Goal: Information Seeking & Learning: Learn about a topic

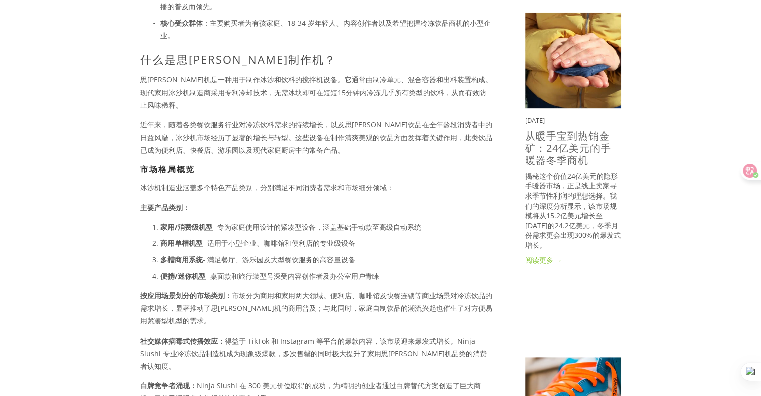
scroll to position [503, 0]
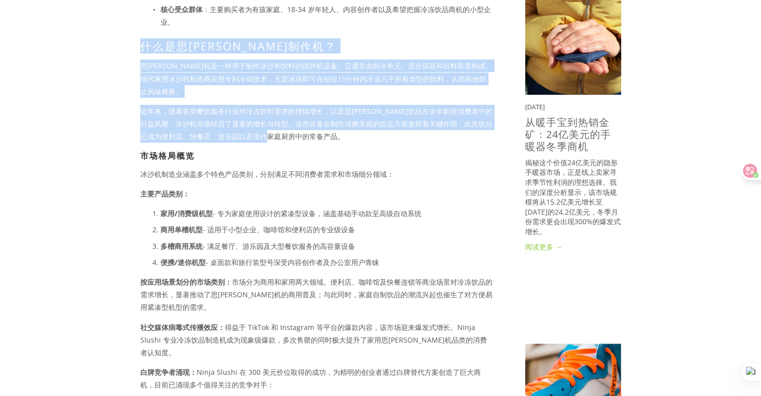
drag, startPoint x: 141, startPoint y: 48, endPoint x: 327, endPoint y: 117, distance: 198.1
click at [310, 123] on div "[DATE]最火爆的病毒式商机之一当属思[PERSON_NAME]机市场，社交媒体风潮及 Ninja Slushi 等产品的成功助推了这一趋势。全球市场规模预…" at bounding box center [316, 180] width 353 height 981
click at [437, 168] on p "冰沙机制造业涵盖多个特色产品类别，分别满足不同消费者需求和市场细分领域：" at bounding box center [316, 174] width 353 height 13
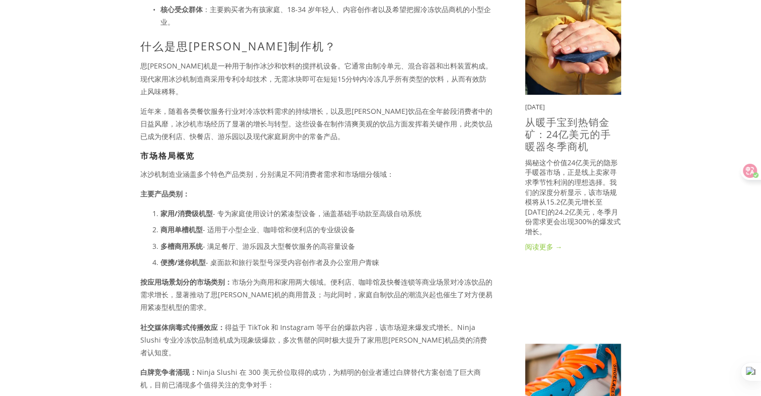
scroll to position [587, 0]
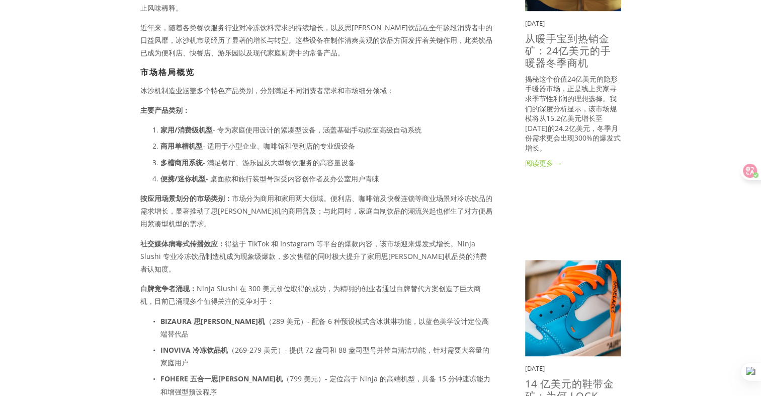
drag, startPoint x: 139, startPoint y: 96, endPoint x: 383, endPoint y: 168, distance: 255.1
click at [383, 168] on div "[DATE]最火爆的病毒式商机之一当属思[PERSON_NAME]机市场，社交媒体风潮及 Ninja Slushi 等产品的成功助推了这一趋势。全球市场规模预…" at bounding box center [317, 101] width 370 height 990
copy div "主要产品类别： 家用/消费级机型 - 专为家庭使用设计的紧凑型设备，涵盖基础手动款至高级自动系统 商用单槽机型 - 适用于小型企业、咖啡馆和便利店的专业级设备…"
click at [322, 204] on p "按应用场景划分的市场类别： 市场分为商用和家用两大领域。便利店、咖啡馆及快餐连锁等商业场景对冷冻饮品的需求增长，显著推动了思乐冰机的商用普及；与此同时，家庭自…" at bounding box center [316, 211] width 353 height 38
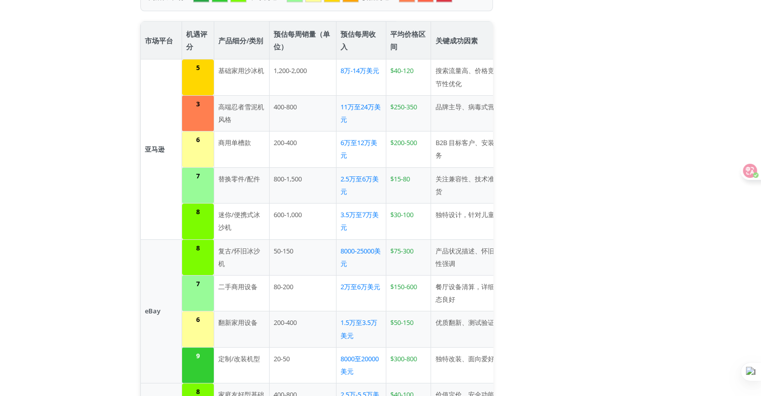
scroll to position [1174, 0]
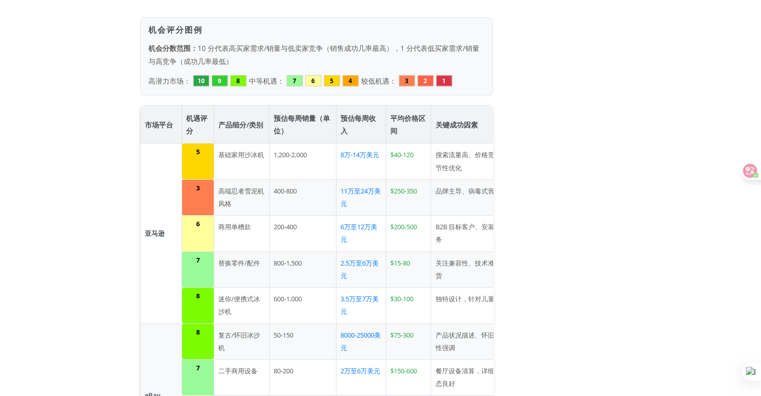
click at [493, 215] on td "B2B 目标客户、安装支持、质保服务" at bounding box center [486, 233] width 111 height 36
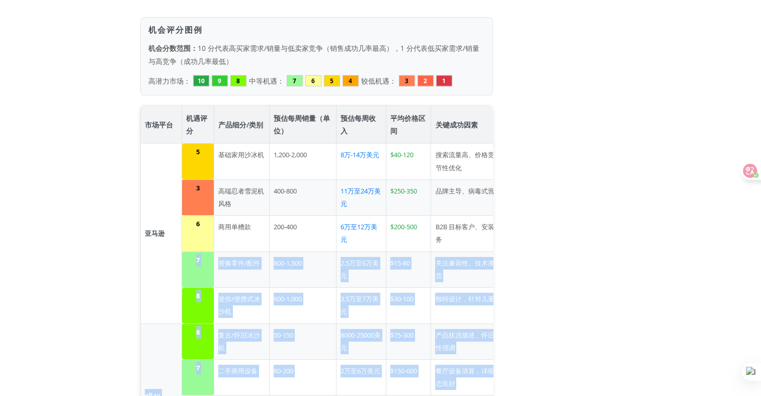
drag, startPoint x: 500, startPoint y: 194, endPoint x: 505, endPoint y: 195, distance: 5.6
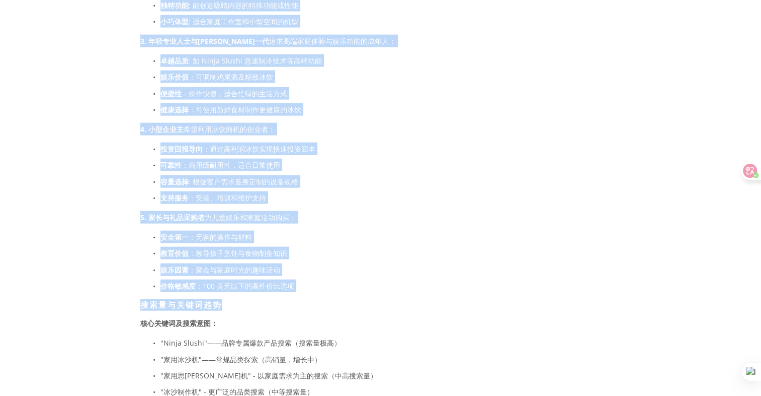
scroll to position [2265, 0]
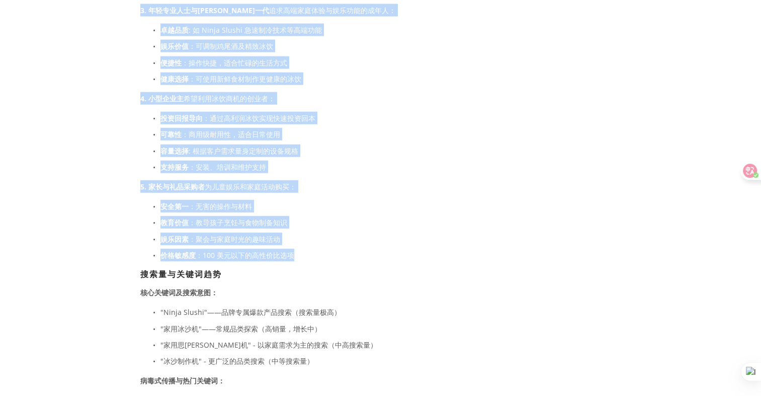
drag, startPoint x: 143, startPoint y: 71, endPoint x: 301, endPoint y: 209, distance: 210.1
click at [301, 209] on div "买家需求与关键词趋势分析 主要买家画像 1. 社交媒体家庭用户 这类消费者深受 TikTok 和 Instagram 上冰饮制作爆款内容的影响。美国餐饮协会报…" at bounding box center [316, 403] width 353 height 1252
copy div "买家需求与关键词趋势分析 主要买家画像 1. 社交媒体家庭用户 这类消费者深受 TikTok 和 Instagram 上冰饮制作爆款内容的影响。美国餐饮协会报…"
drag, startPoint x: 408, startPoint y: 118, endPoint x: 403, endPoint y: 123, distance: 7.1
click at [408, 161] on p "支持服务 ：安装、培训和维护支持" at bounding box center [327, 167] width 333 height 13
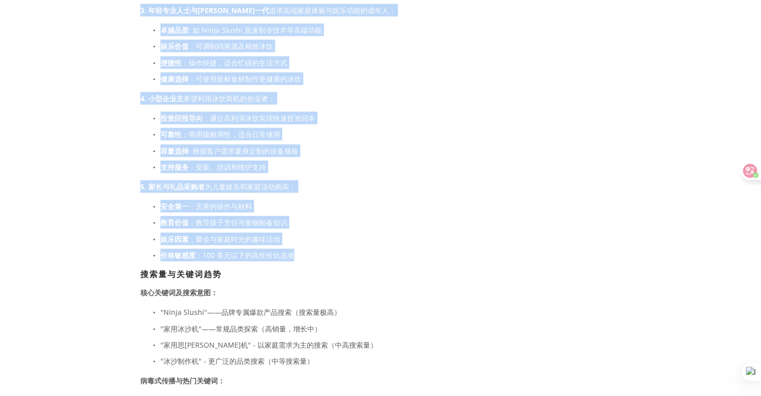
click at [397, 232] on p "娱乐因素 ：聚会与家庭时光的趣味活动" at bounding box center [327, 238] width 333 height 13
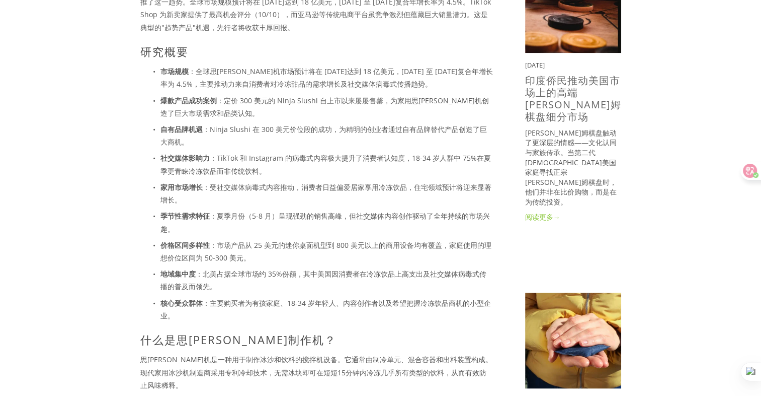
scroll to position [0, 0]
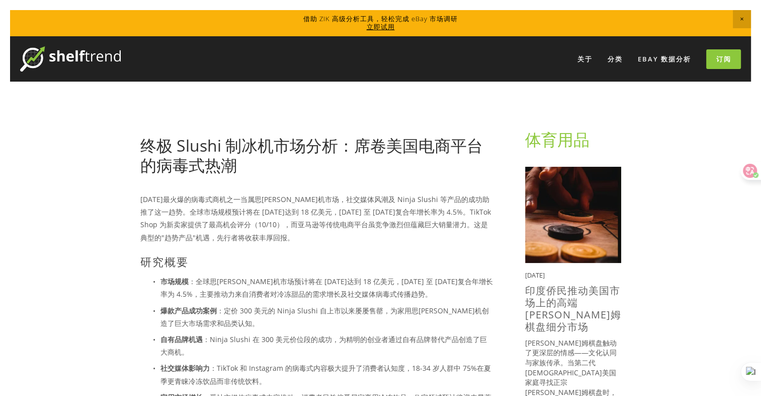
click at [213, 136] on font "终极 Slushi 制冰机市场分析：席卷美国电商平台的病毒式热潮" at bounding box center [311, 154] width 343 height 41
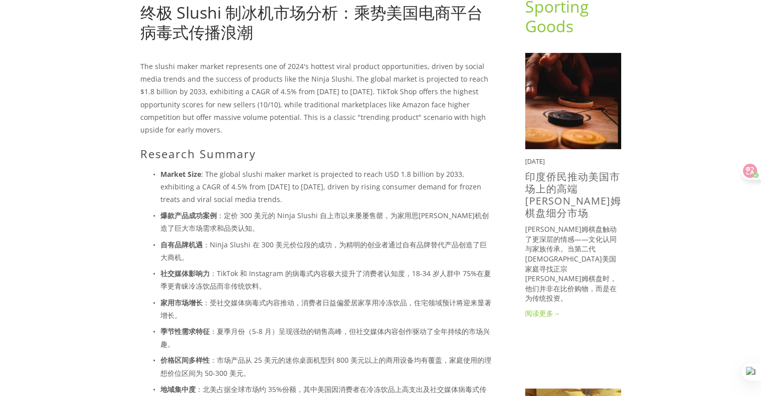
scroll to position [133, 0]
